Goal: Task Accomplishment & Management: Manage account settings

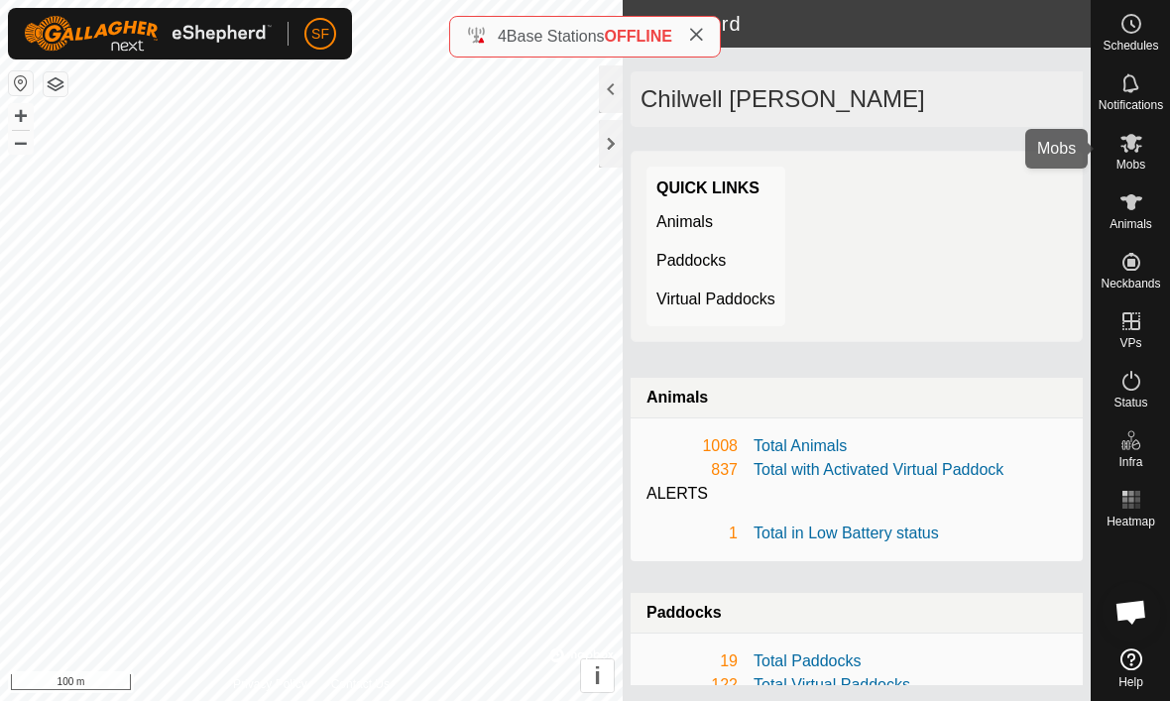
click at [1141, 159] on span "Mobs" at bounding box center [1131, 165] width 29 height 12
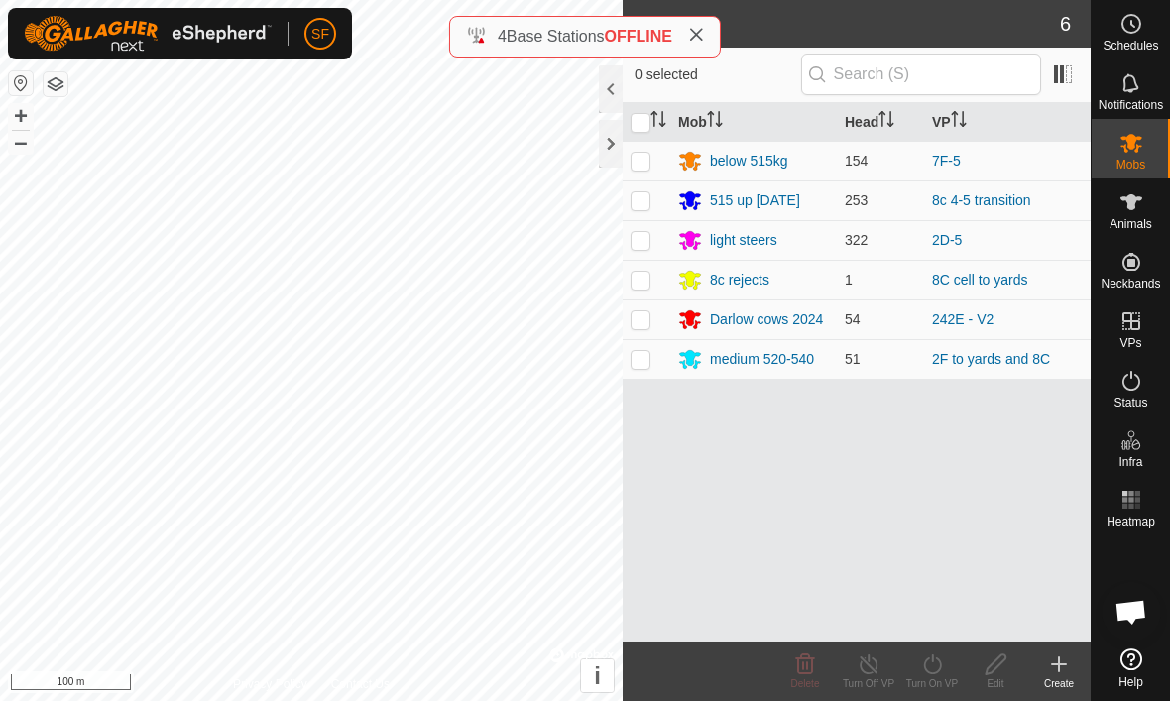
click at [653, 366] on td at bounding box center [647, 359] width 48 height 40
click at [645, 370] on td at bounding box center [647, 359] width 48 height 40
checkbox input "false"
click at [638, 243] on p-checkbox at bounding box center [641, 240] width 20 height 16
checkbox input "true"
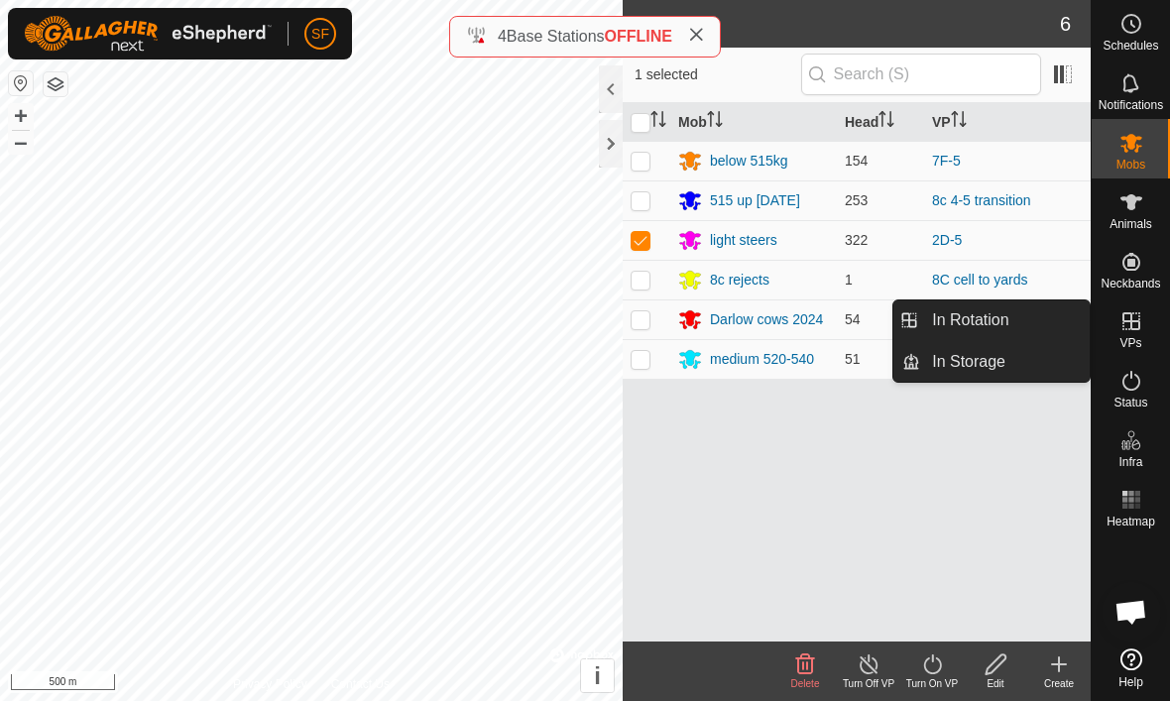
click at [1017, 328] on link "In Rotation" at bounding box center [1005, 320] width 170 height 40
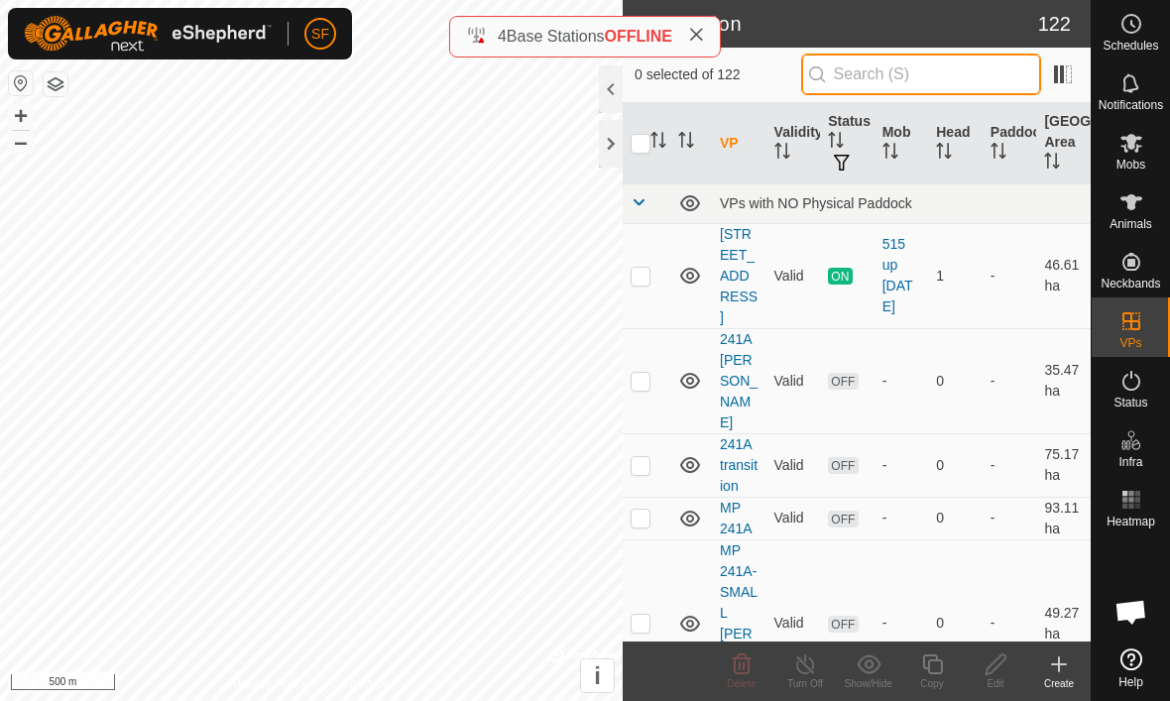
click at [968, 83] on input "text" at bounding box center [921, 75] width 240 height 42
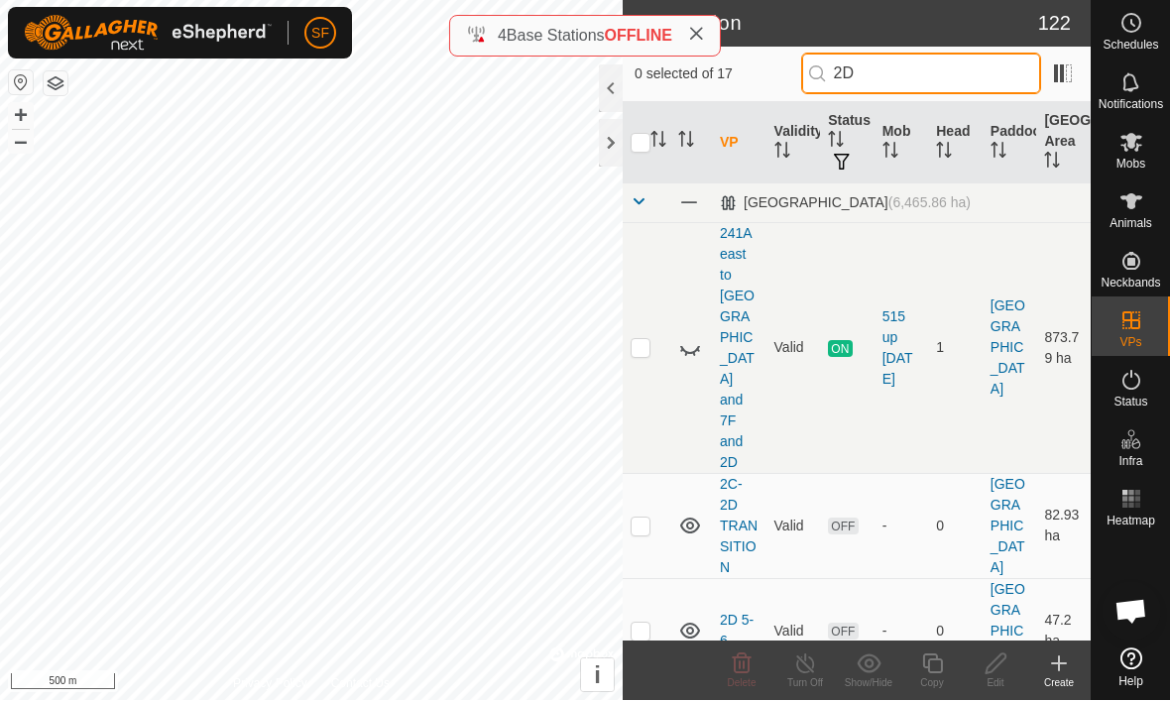
type input "2D"
click at [652, 579] on td at bounding box center [647, 631] width 48 height 105
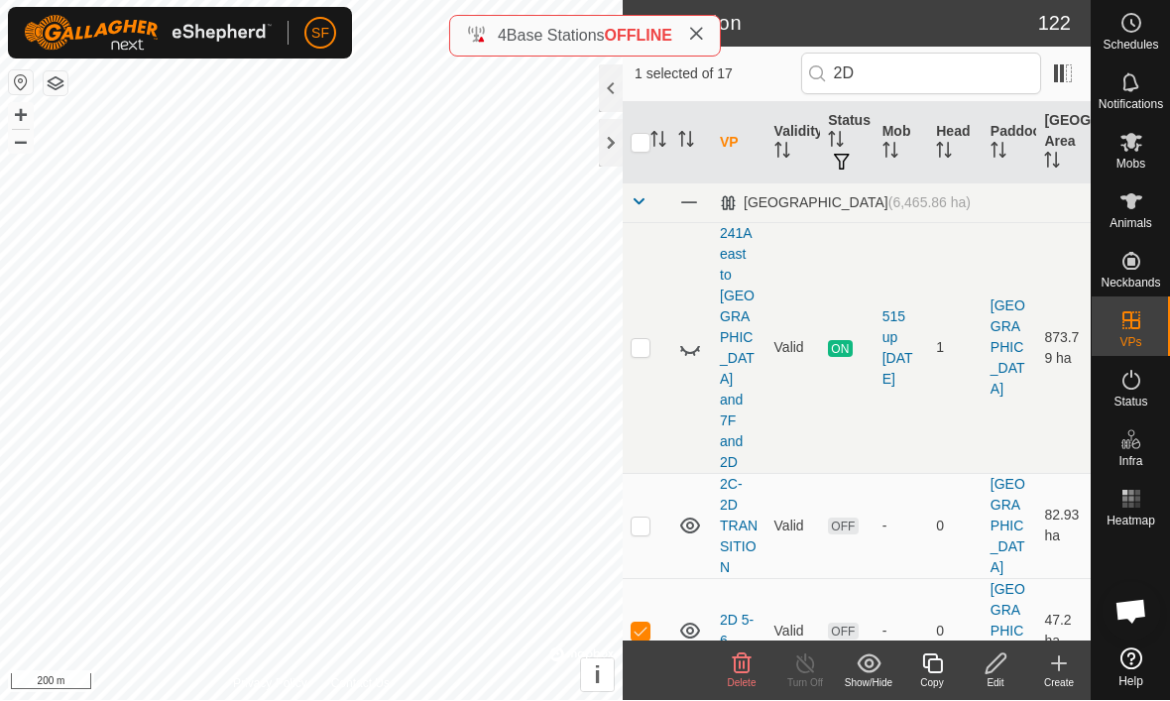
click at [655, 579] on td at bounding box center [647, 631] width 48 height 105
checkbox input "false"
click at [648, 519] on p-checkbox at bounding box center [641, 527] width 20 height 16
click at [643, 519] on p-checkbox at bounding box center [641, 527] width 20 height 16
click at [645, 496] on td at bounding box center [647, 526] width 48 height 105
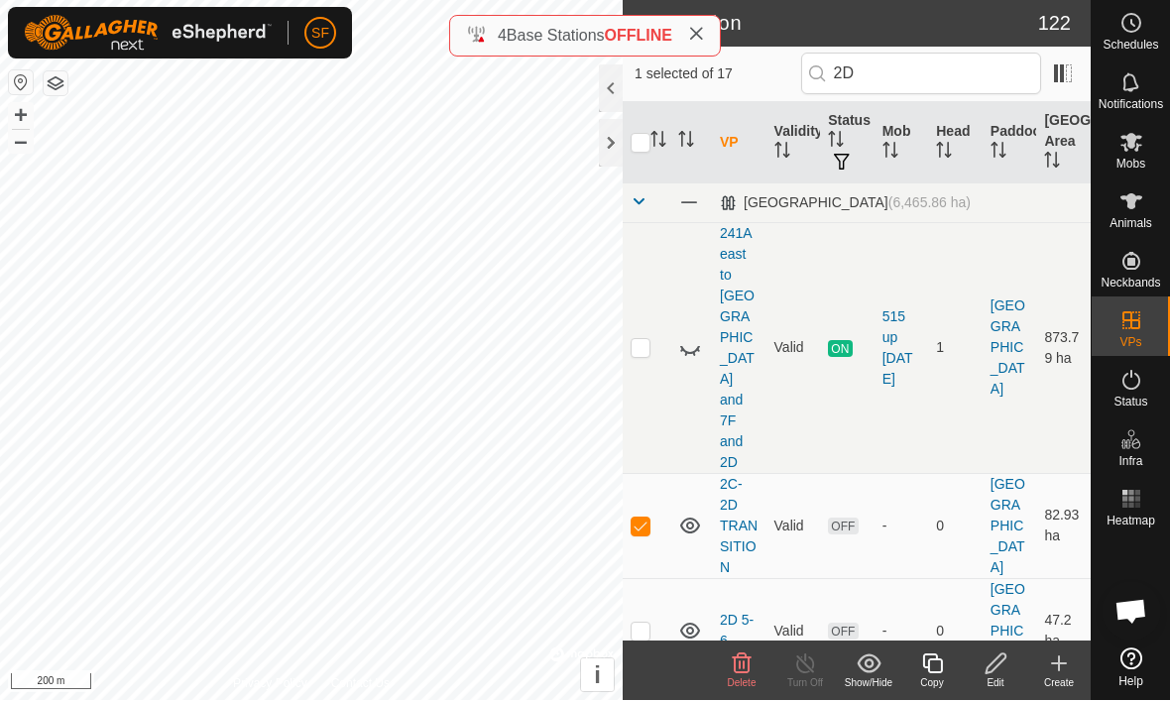
click at [649, 519] on p-checkbox at bounding box center [641, 527] width 20 height 16
checkbox input "false"
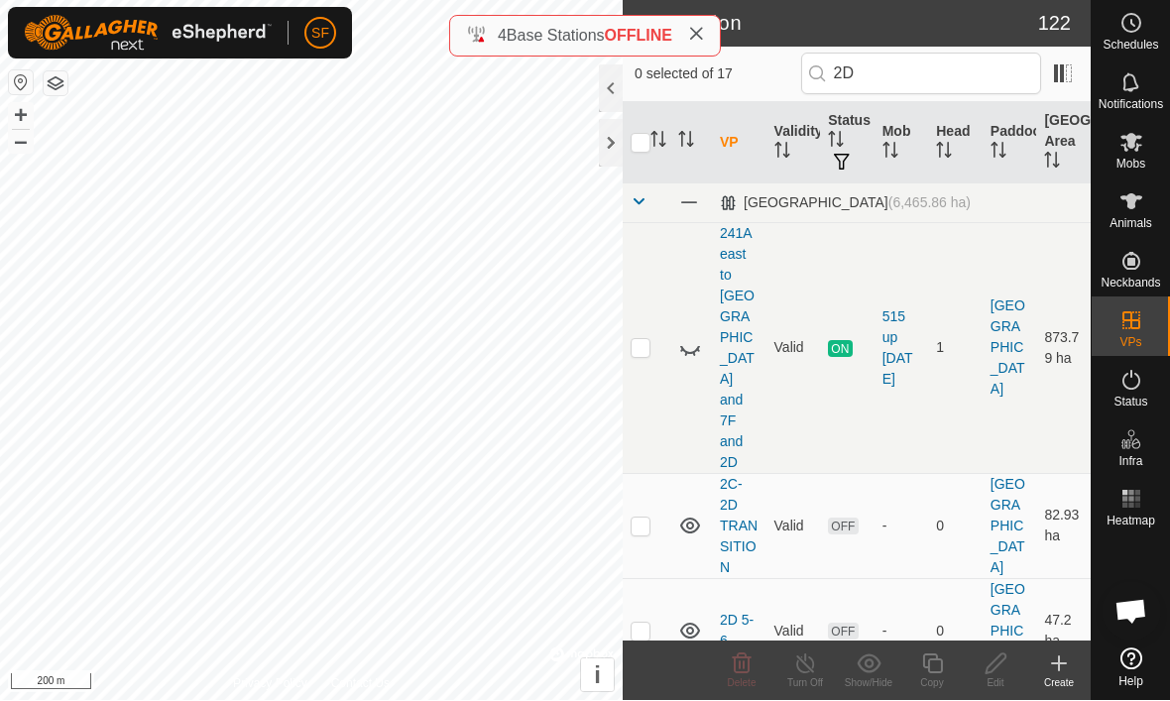
click at [651, 298] on td at bounding box center [647, 348] width 48 height 251
click at [650, 328] on td at bounding box center [647, 348] width 48 height 251
checkbox input "false"
click at [642, 579] on td at bounding box center [647, 631] width 48 height 105
click at [648, 624] on p-checkbox at bounding box center [641, 632] width 20 height 16
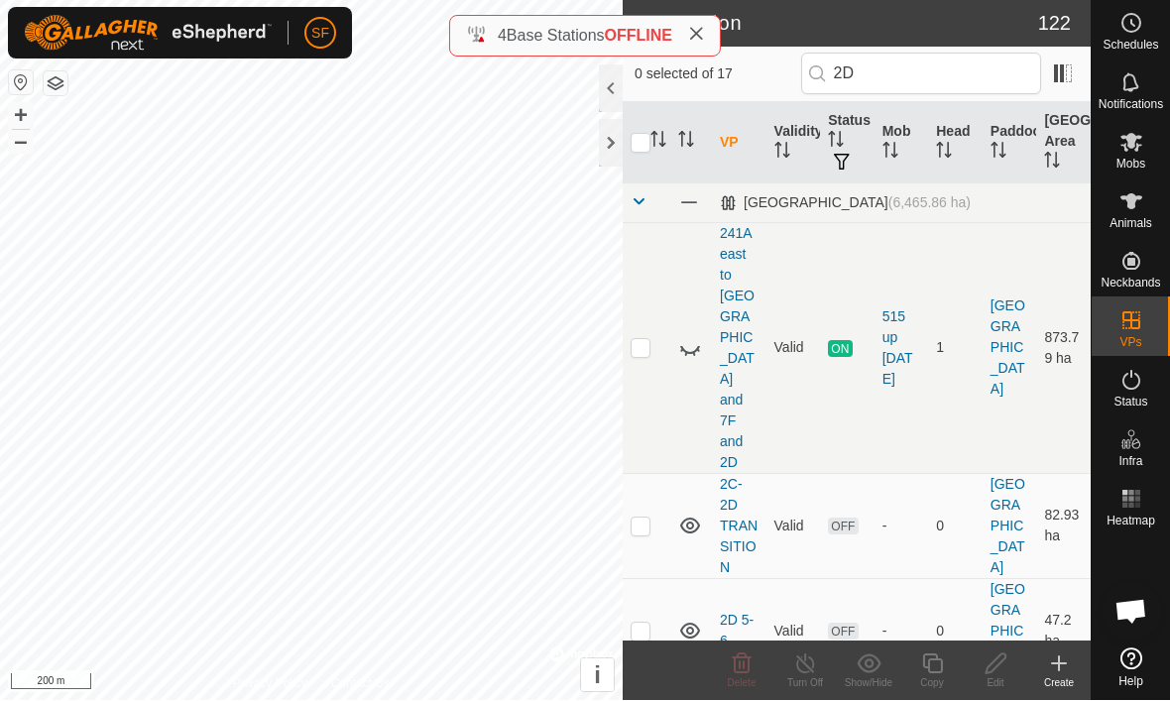
checkbox input "false"
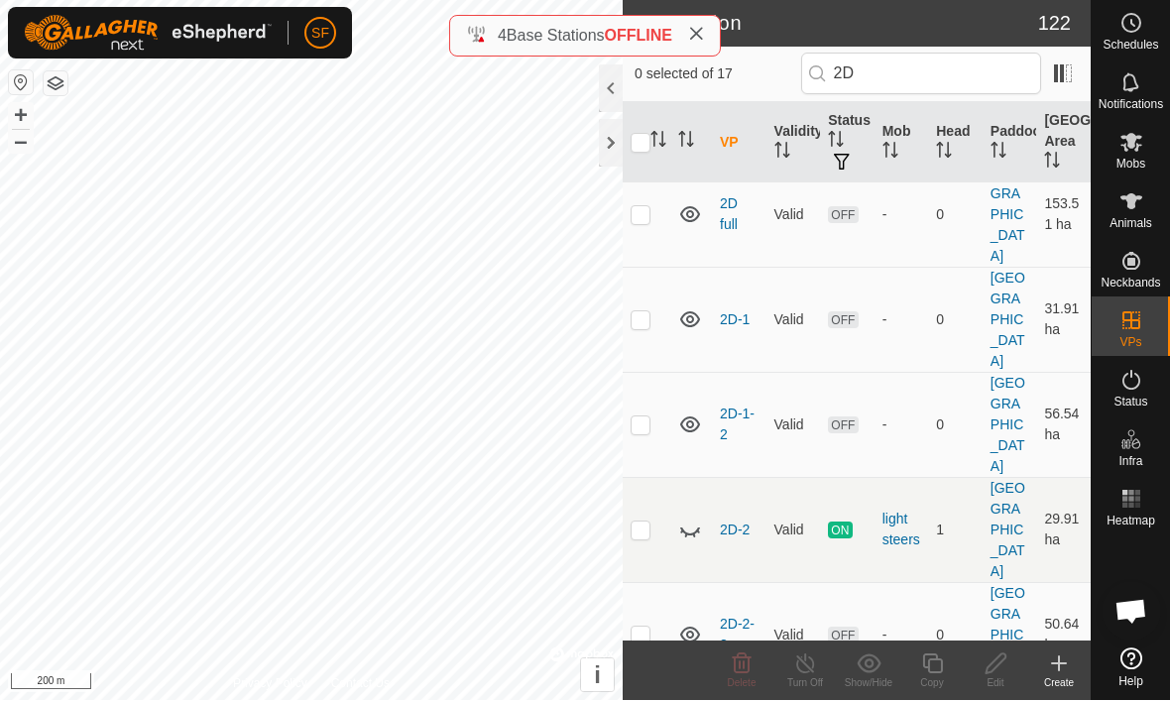
scroll to position [524, 0]
